Goal: Check status: Check status

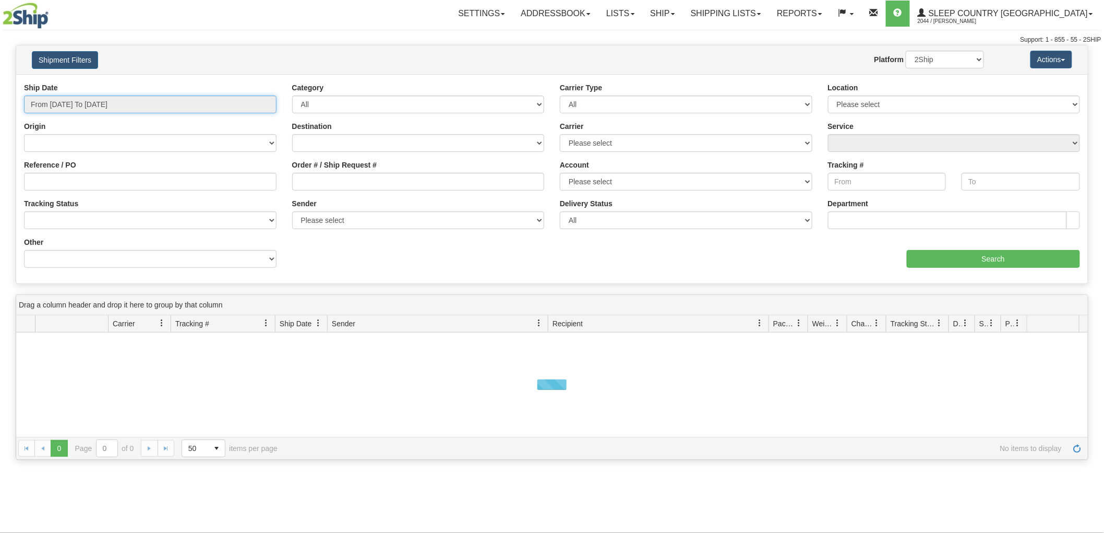
click at [101, 103] on input "From [DATE] To [DATE]" at bounding box center [150, 104] width 253 height 18
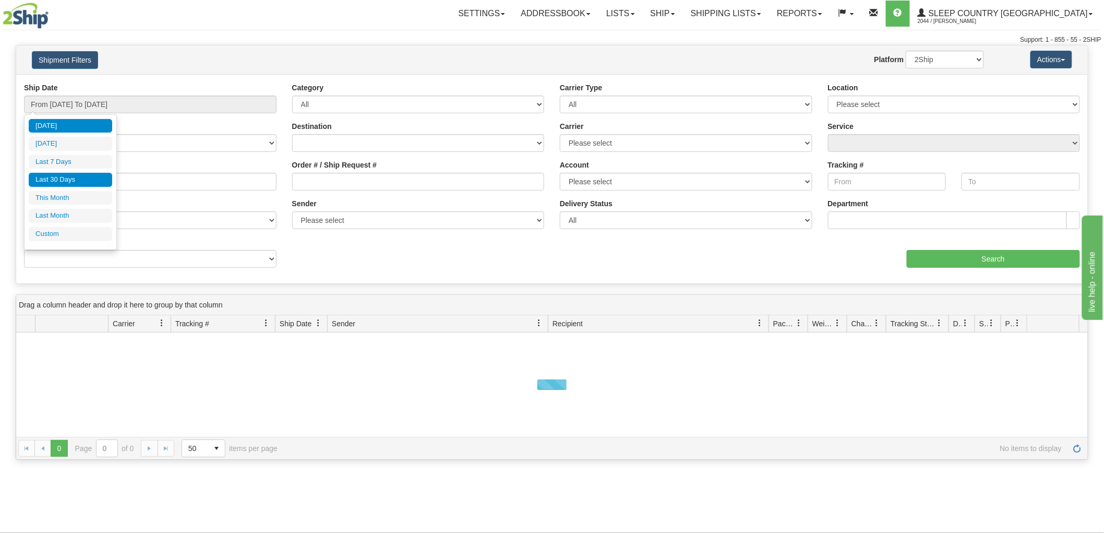
click at [68, 177] on li "Last 30 Days" at bounding box center [70, 180] width 83 height 14
type input "From [DATE] To [DATE]"
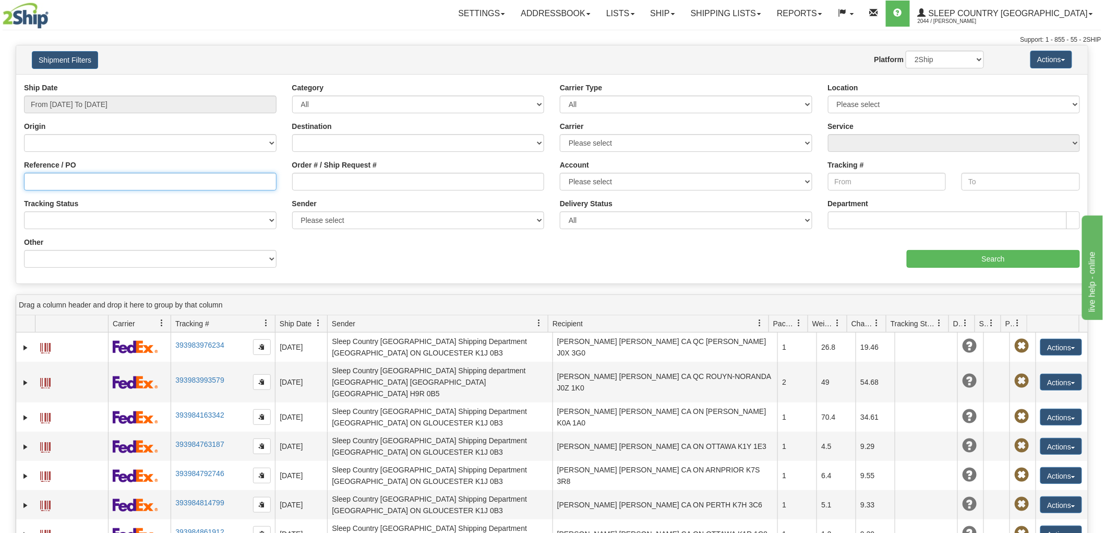
click at [49, 178] on input "Reference / PO" at bounding box center [150, 182] width 253 height 18
paste input "9002I132138"
type input "9002I132138"
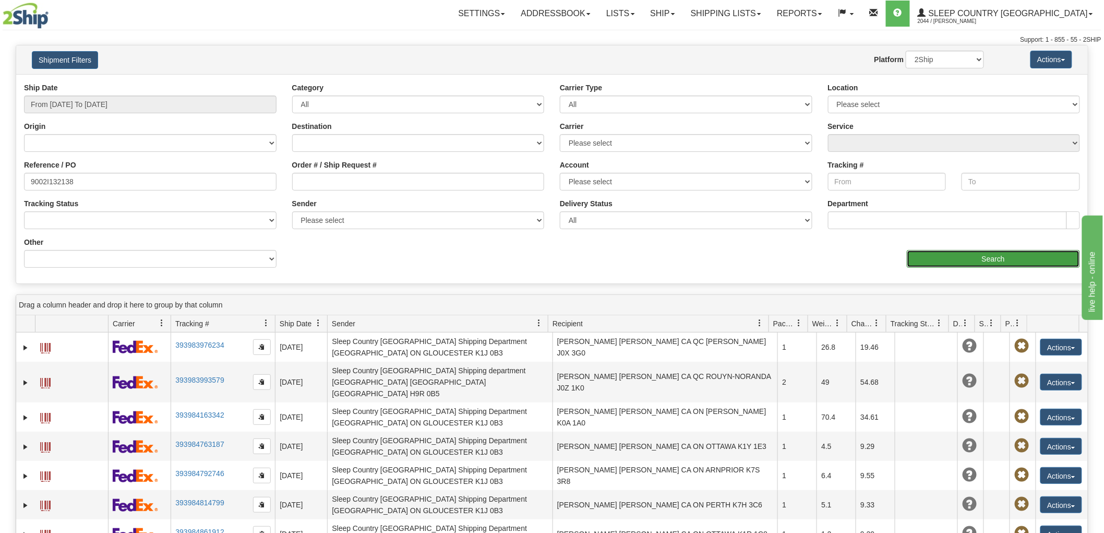
click at [961, 259] on input "Search" at bounding box center [993, 259] width 173 height 18
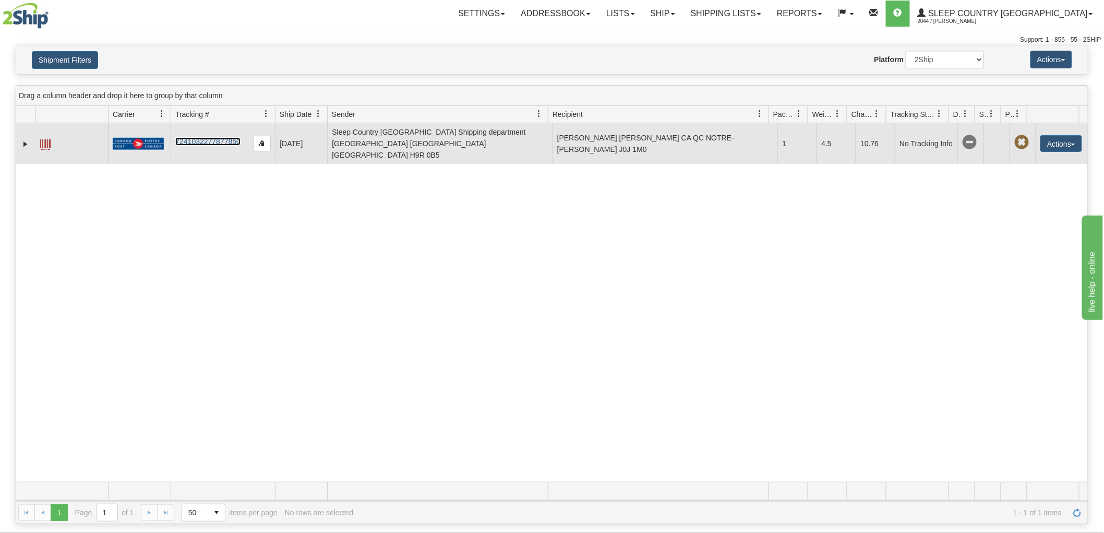
click at [216, 137] on link "7241032277877850" at bounding box center [207, 141] width 65 height 8
